Goal: Navigation & Orientation: Find specific page/section

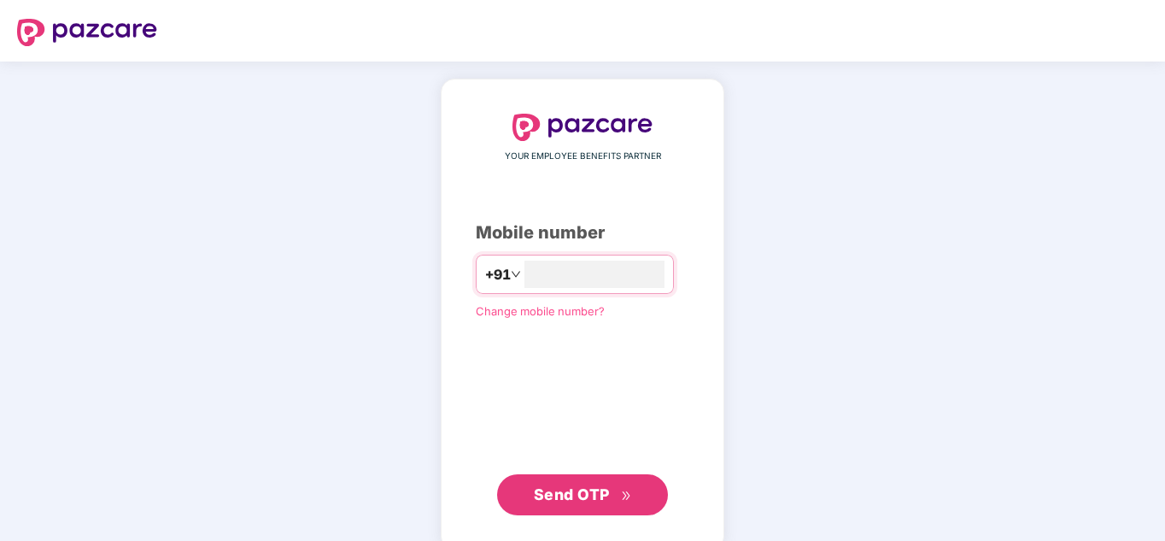
type input "**********"
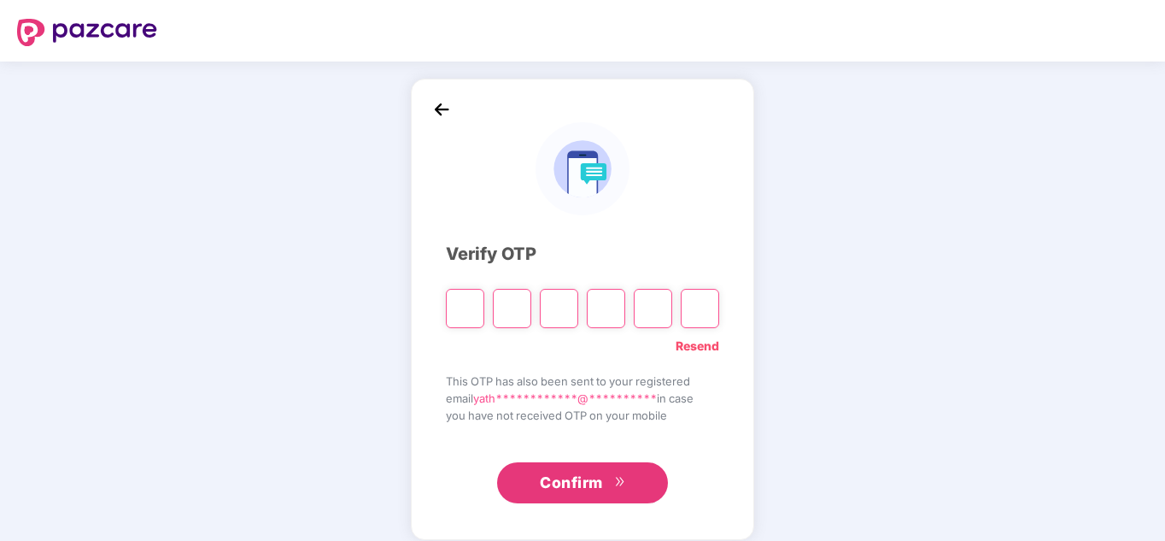
type input "*"
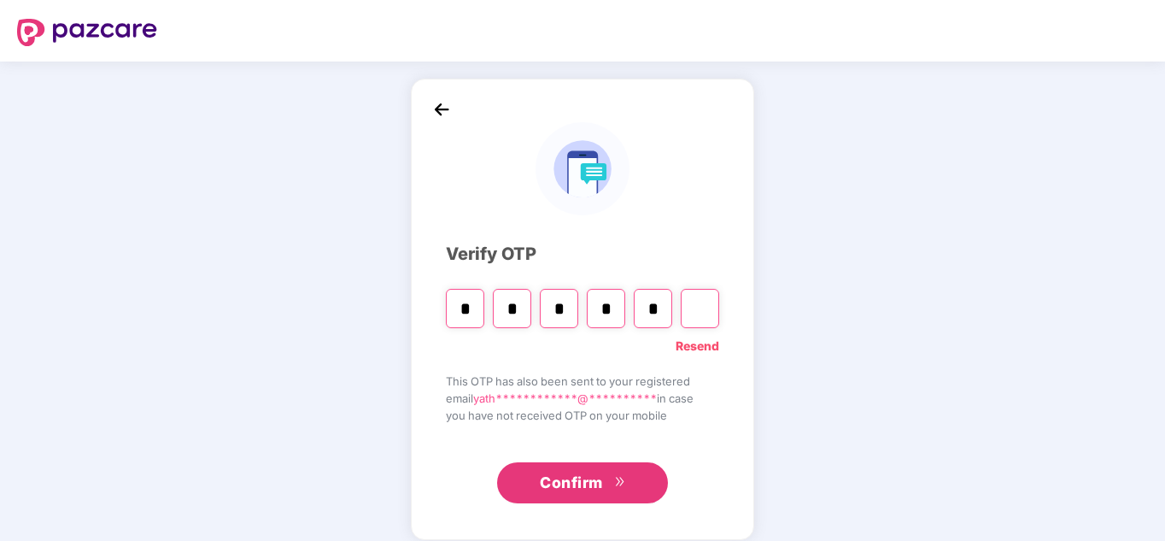
type input "*"
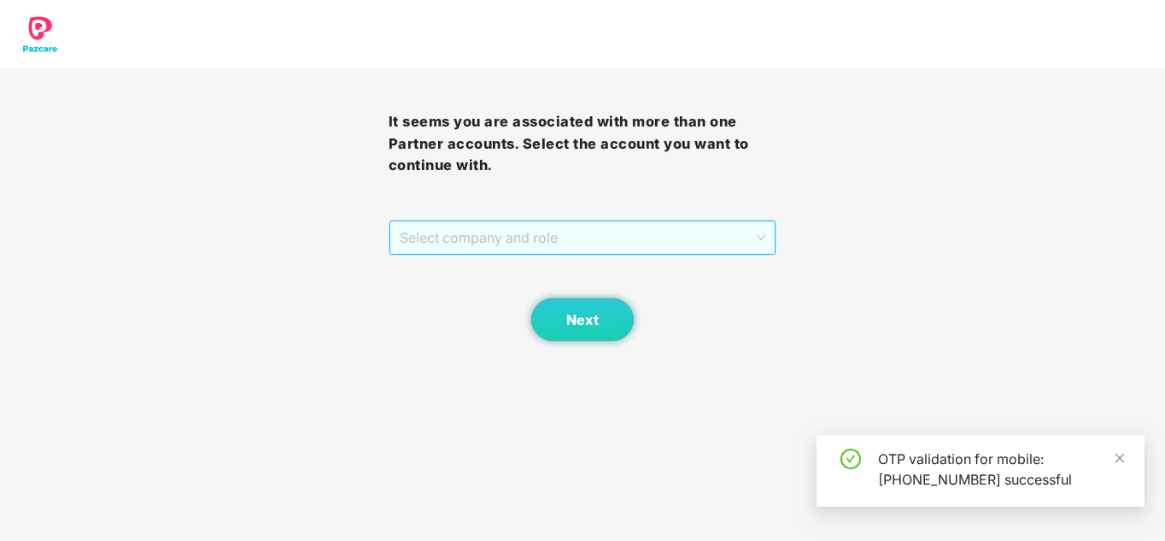
click at [443, 243] on span "Select company and role" at bounding box center [583, 237] width 366 height 32
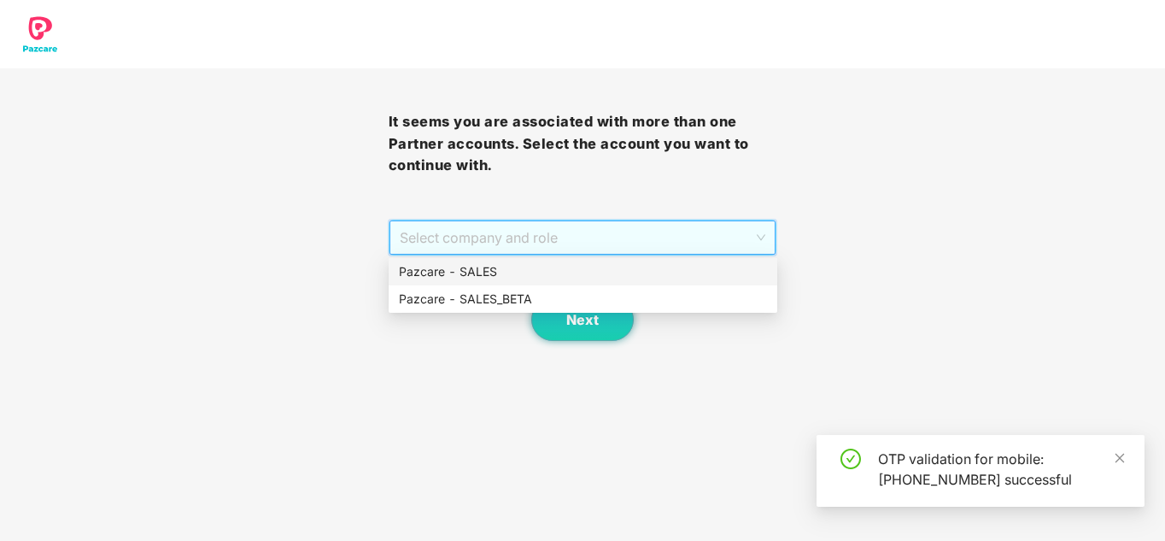
click at [455, 267] on div "Pazcare - SALES" at bounding box center [583, 271] width 368 height 19
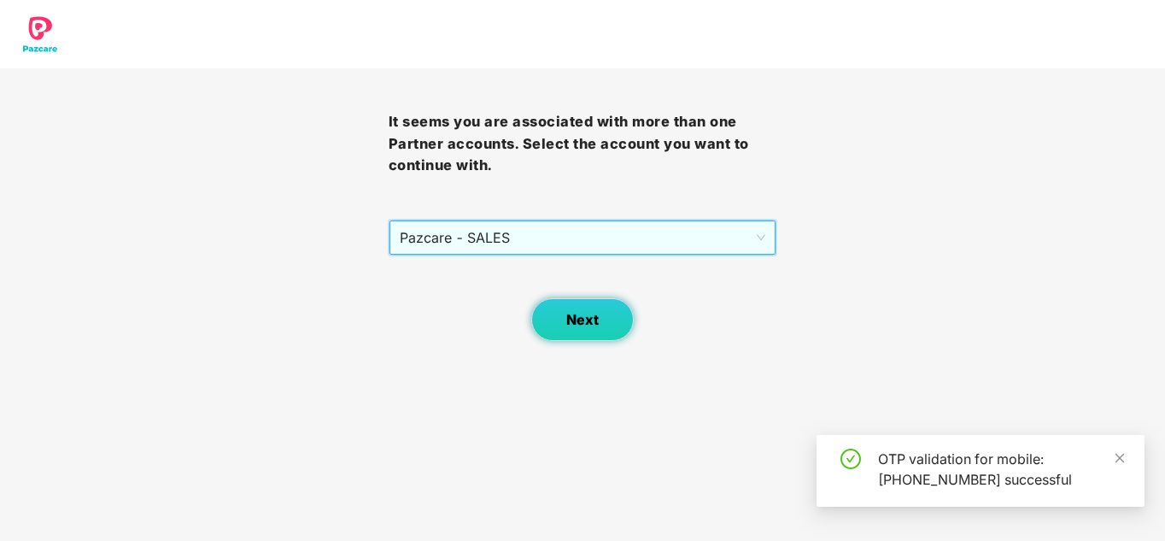
click at [566, 309] on button "Next" at bounding box center [582, 319] width 103 height 43
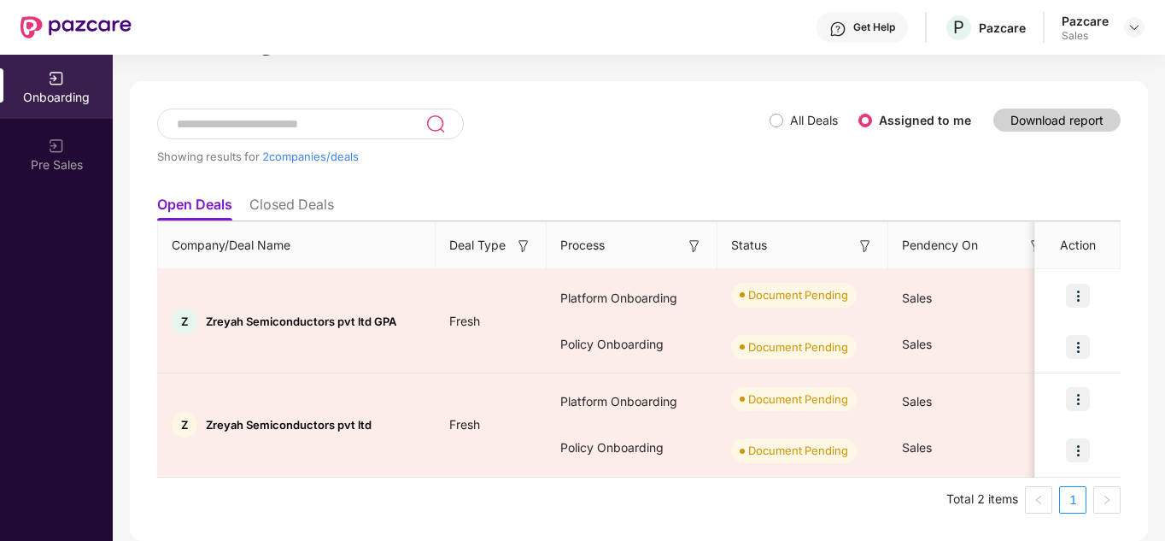
click at [763, 109] on div "Showing results for 2 companies/deals" at bounding box center [463, 147] width 613 height 79
